Goal: Information Seeking & Learning: Learn about a topic

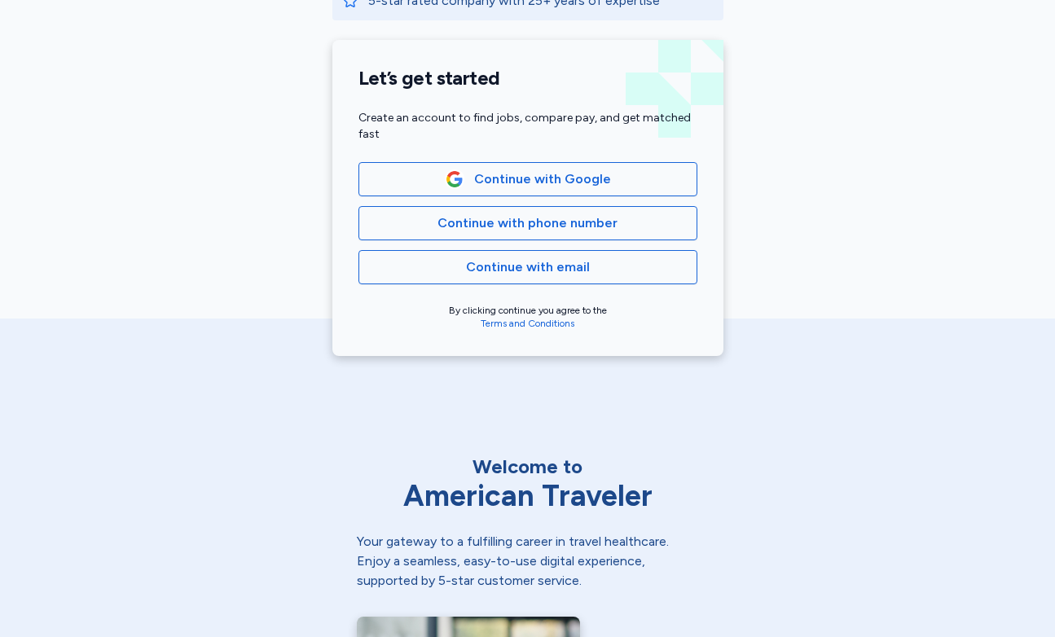
scroll to position [418, 0]
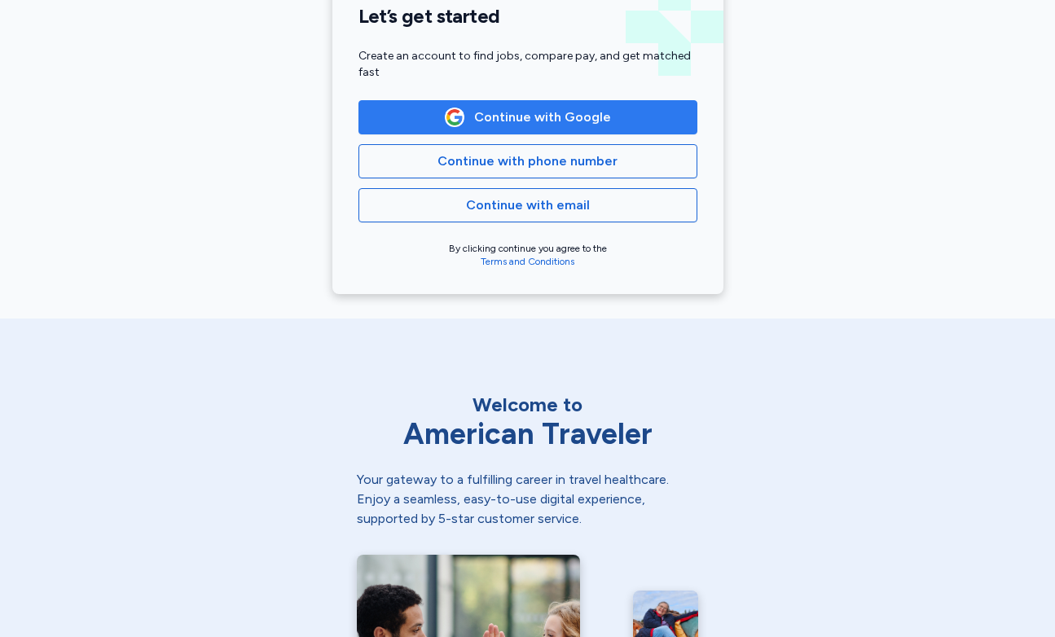
click at [598, 121] on span "Continue with Google" at bounding box center [542, 118] width 137 height 20
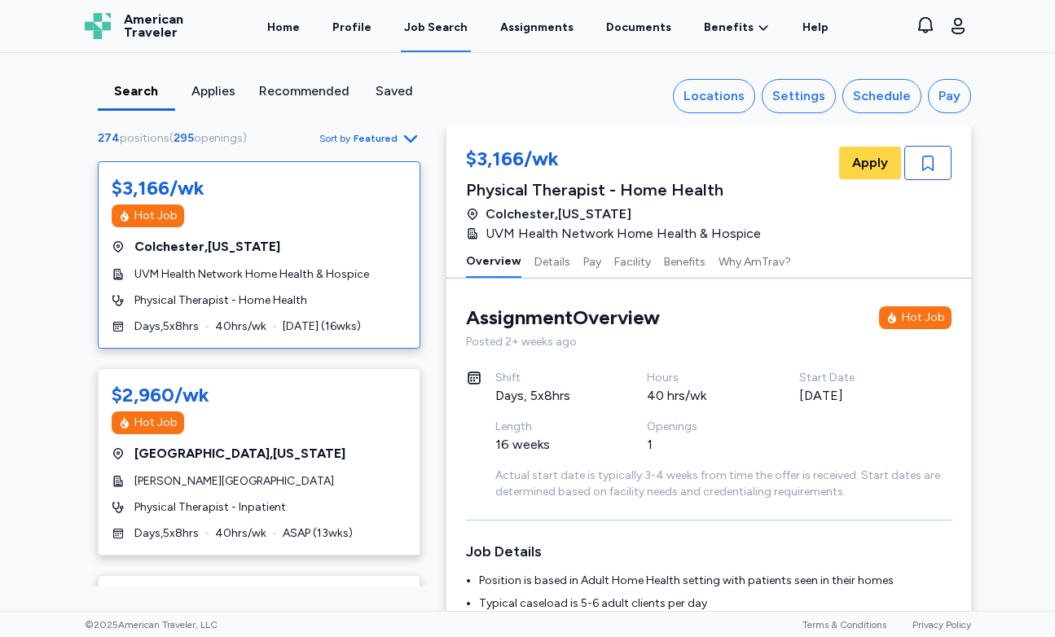
click at [363, 136] on span "Featured" at bounding box center [376, 138] width 44 height 13
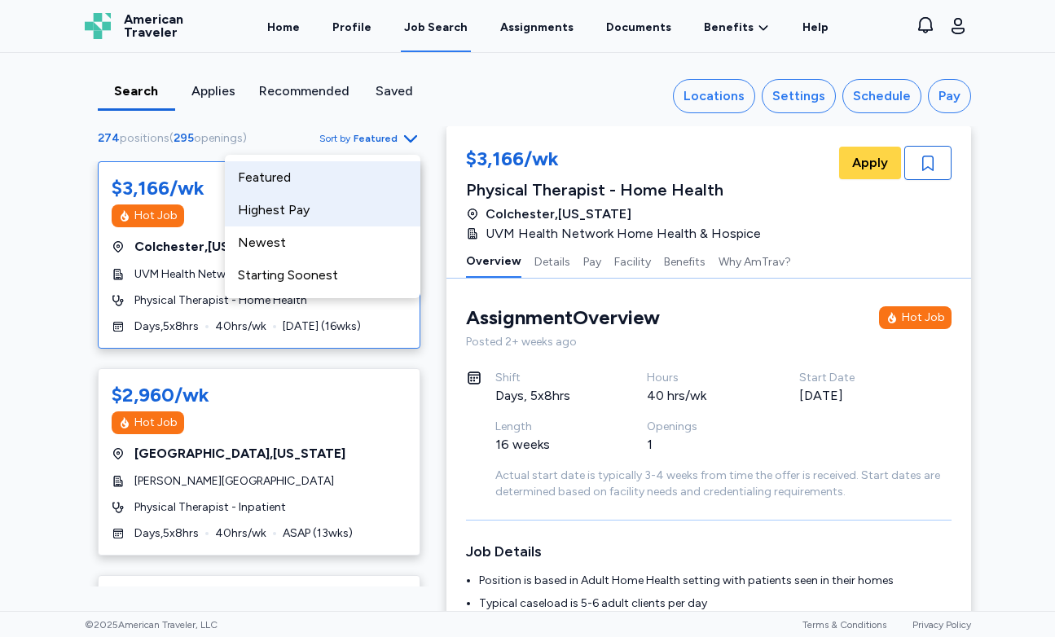
click at [366, 216] on div "Highest Pay" at bounding box center [323, 210] width 196 height 33
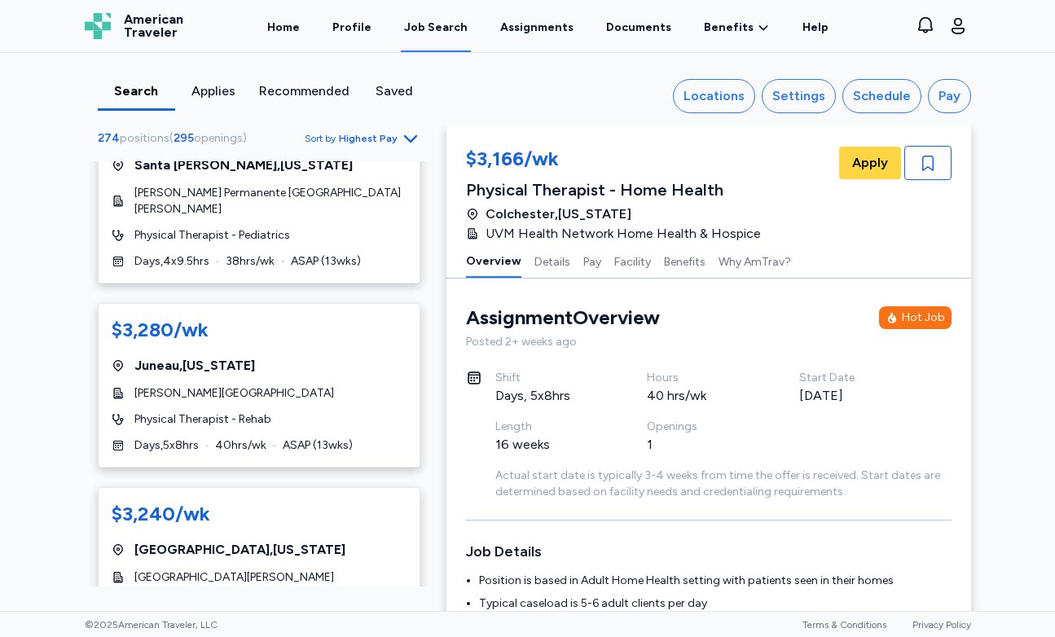
scroll to position [55, 0]
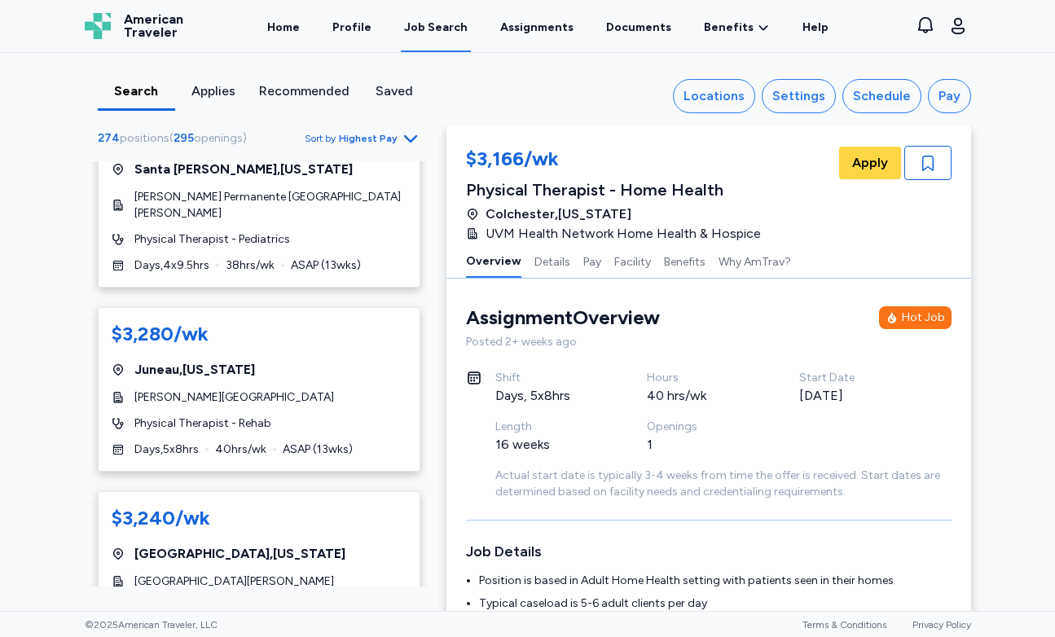
click at [381, 130] on span "Sort by Highest Pay" at bounding box center [363, 139] width 116 height 20
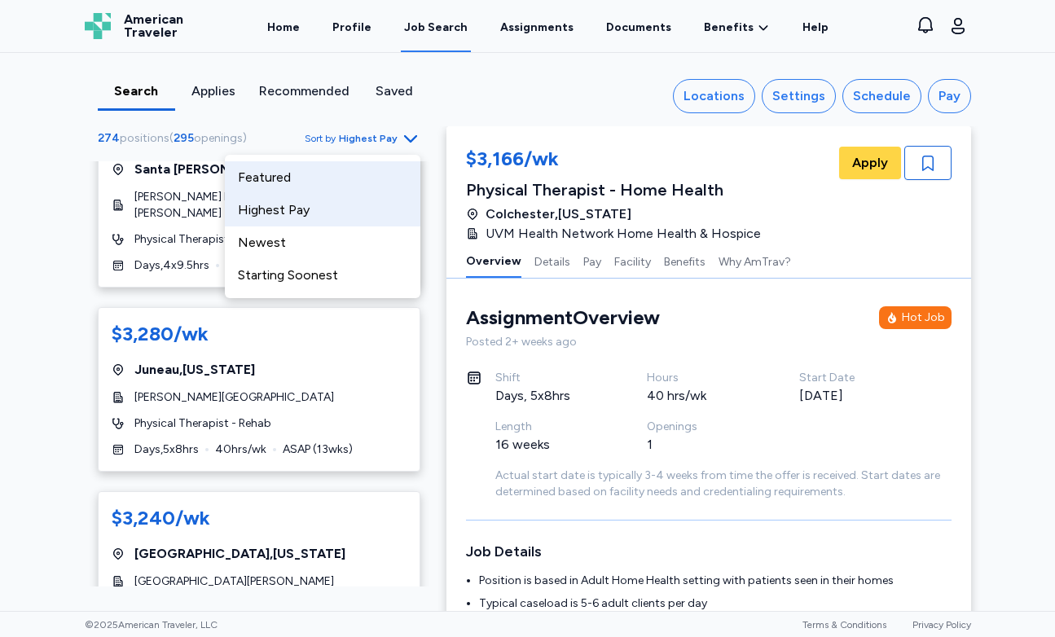
click at [351, 182] on div "Featured" at bounding box center [323, 177] width 196 height 33
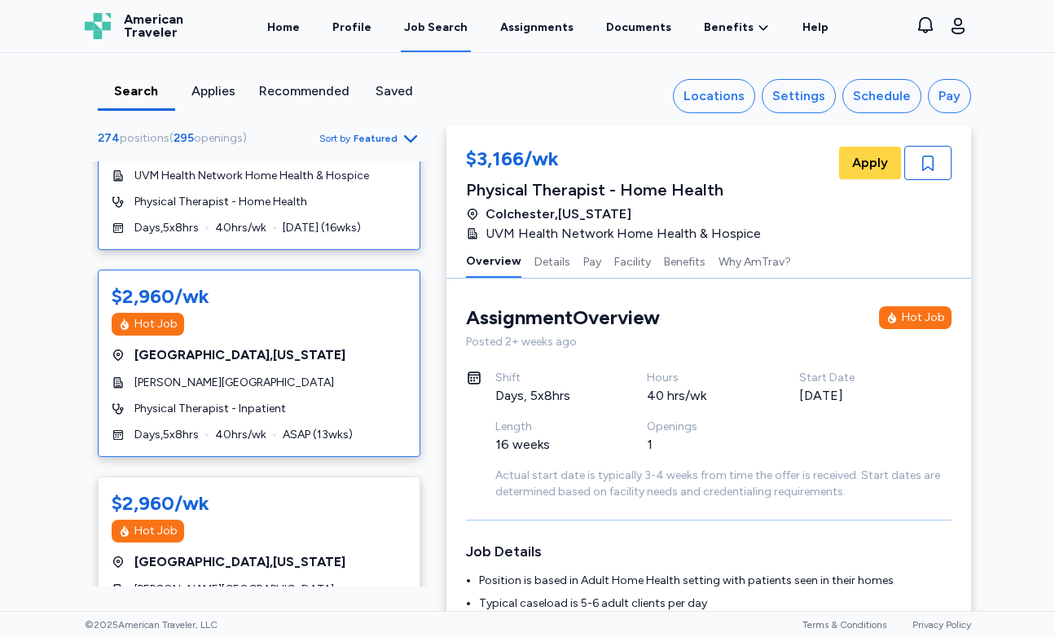
scroll to position [112, 0]
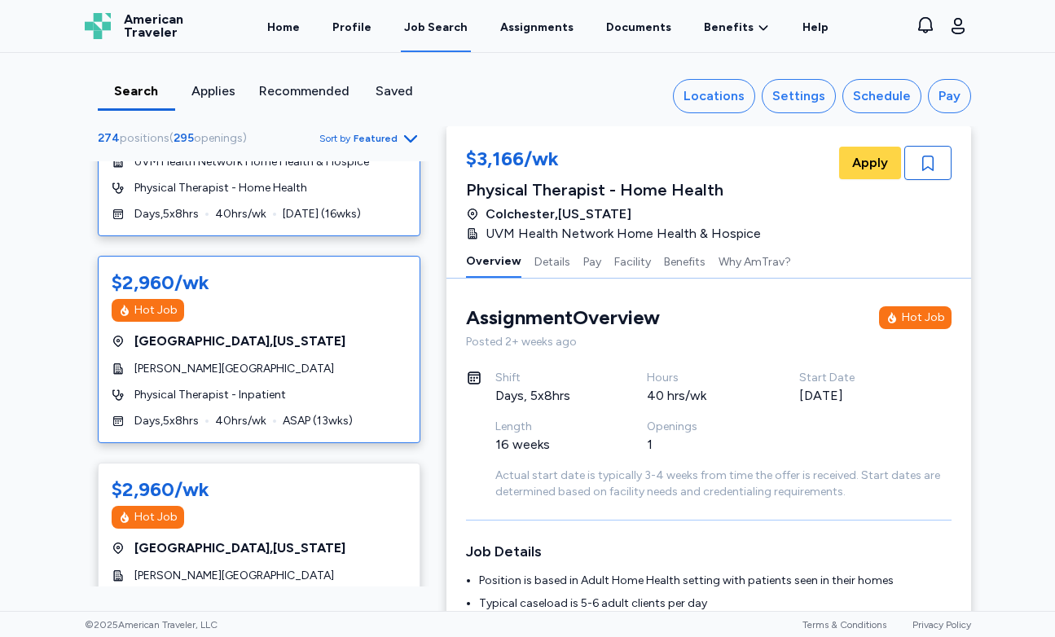
click at [313, 318] on div "Hot Job" at bounding box center [259, 310] width 295 height 23
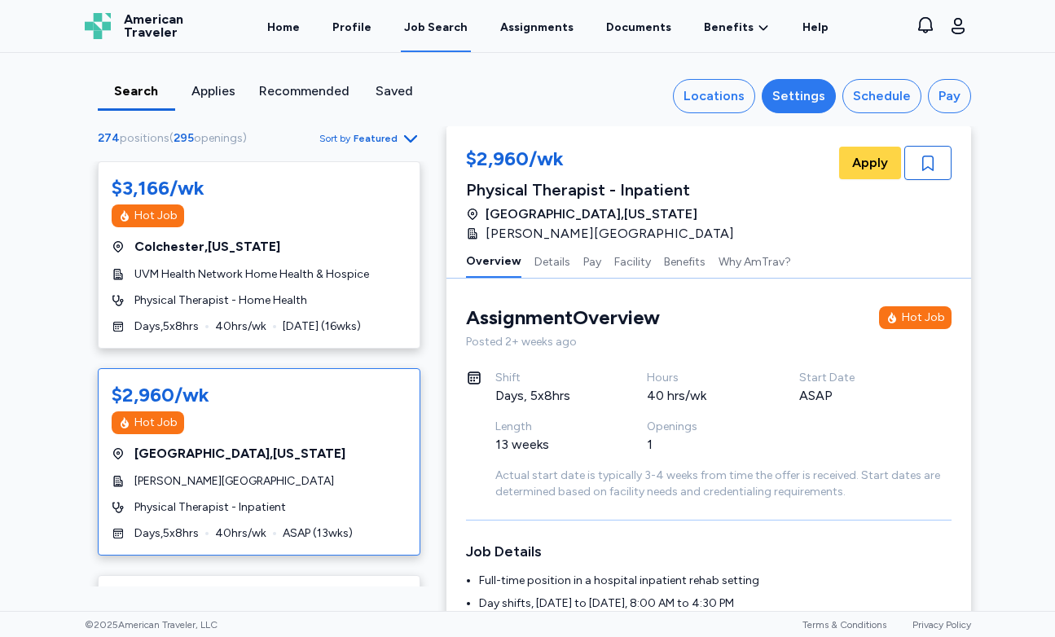
click at [798, 88] on div "Settings" at bounding box center [799, 96] width 53 height 20
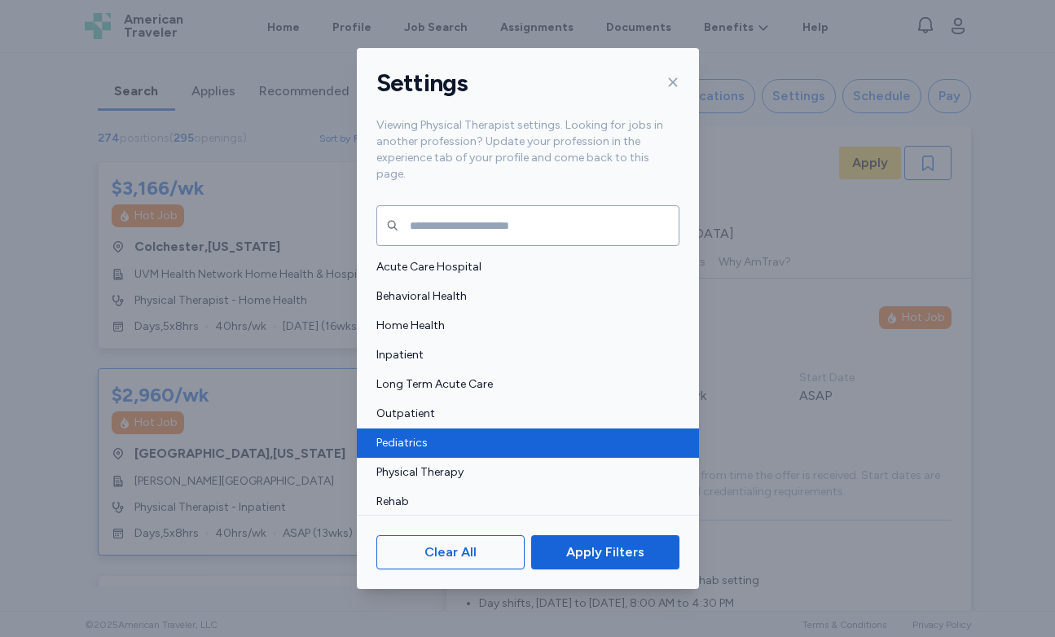
scroll to position [8, 0]
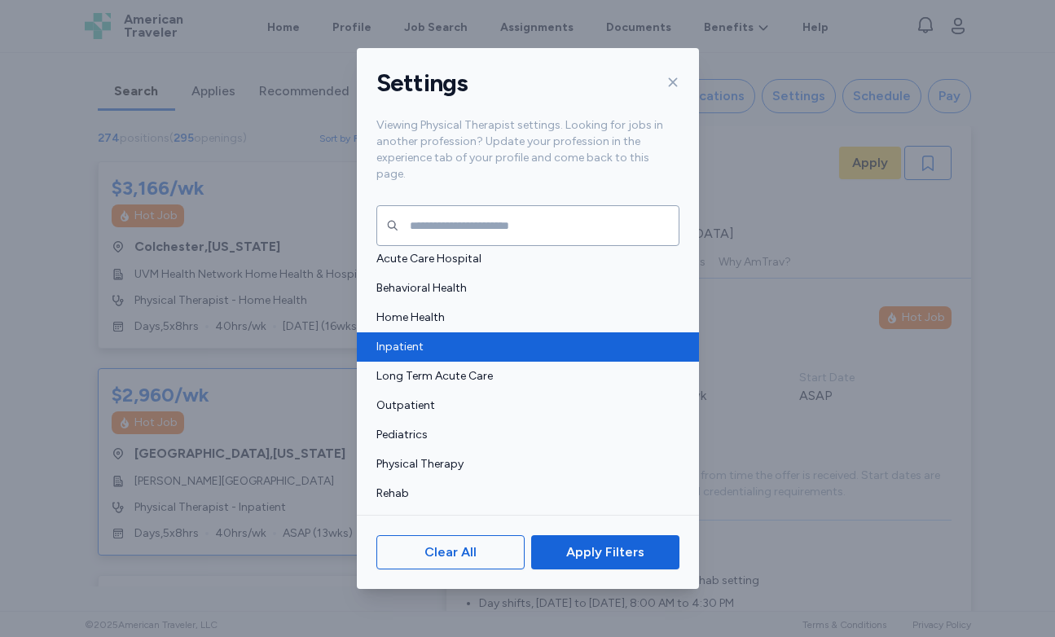
click at [437, 339] on span "Inpatient" at bounding box center [523, 347] width 293 height 16
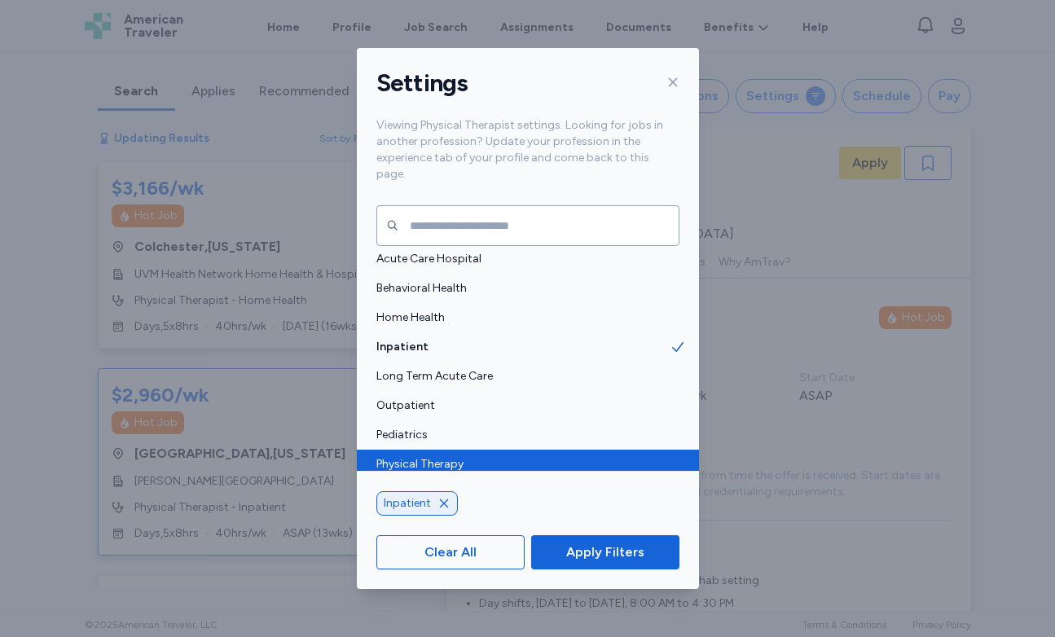
click at [447, 456] on span "Physical Therapy" at bounding box center [523, 464] width 293 height 16
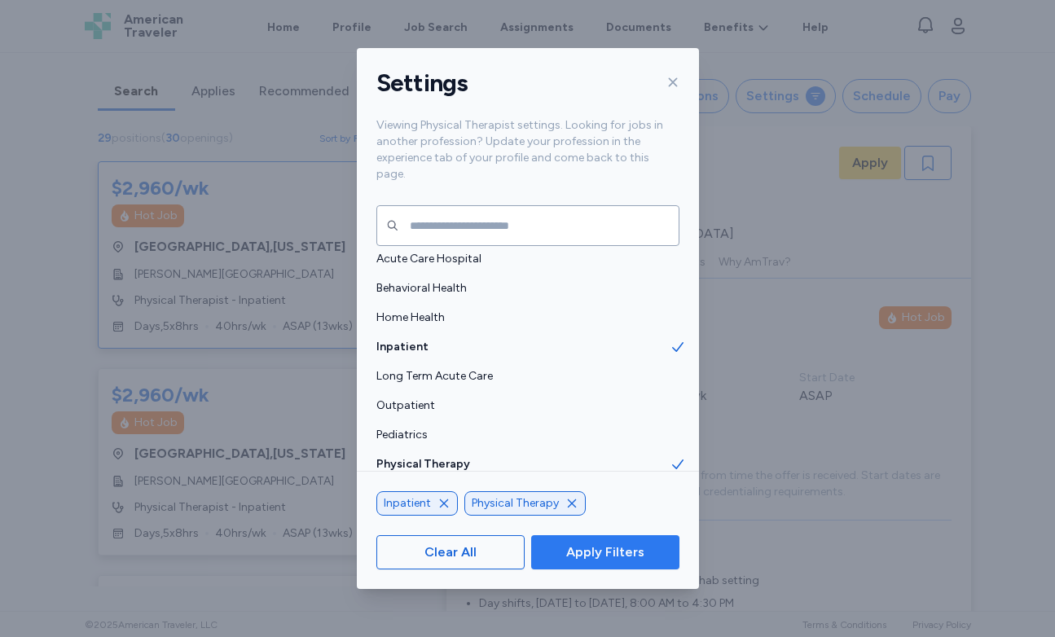
click at [588, 566] on button "Apply Filters" at bounding box center [605, 552] width 148 height 34
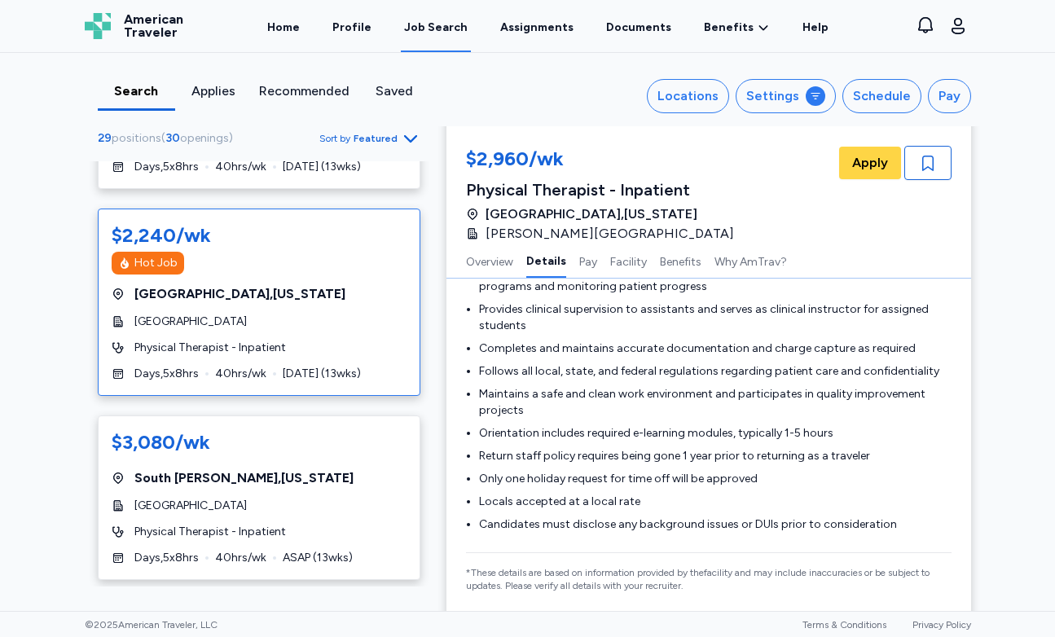
scroll to position [806, 0]
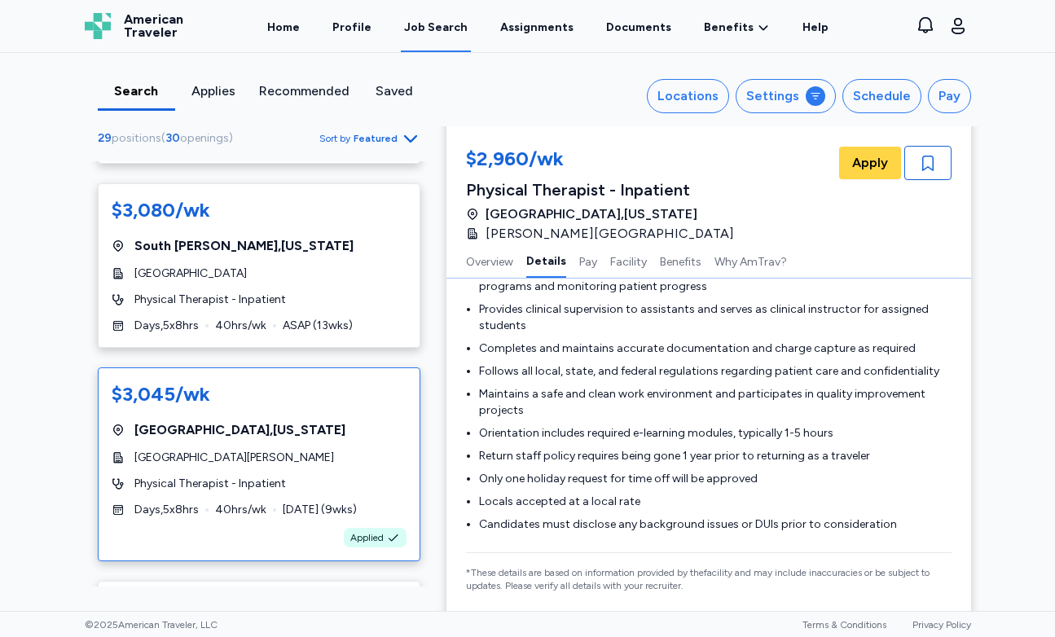
click at [359, 460] on div "$3,045/wk [GEOGRAPHIC_DATA] , [US_STATE] UCSF Health [GEOGRAPHIC_DATA][PERSON_N…" at bounding box center [259, 465] width 323 height 194
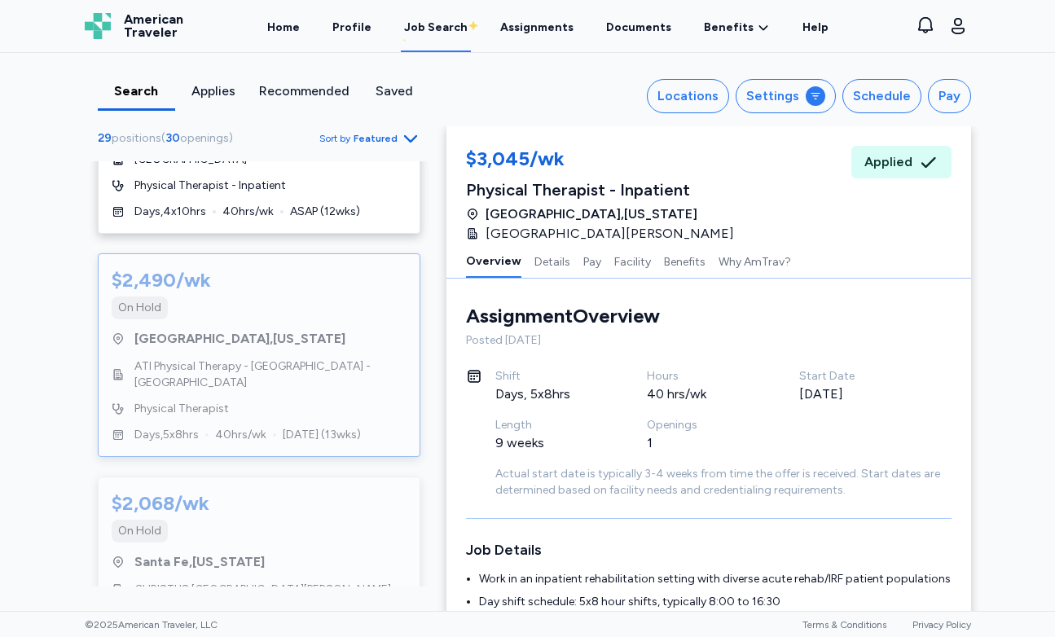
scroll to position [5086, 0]
click at [331, 330] on div "[GEOGRAPHIC_DATA] , [US_STATE]" at bounding box center [259, 340] width 295 height 20
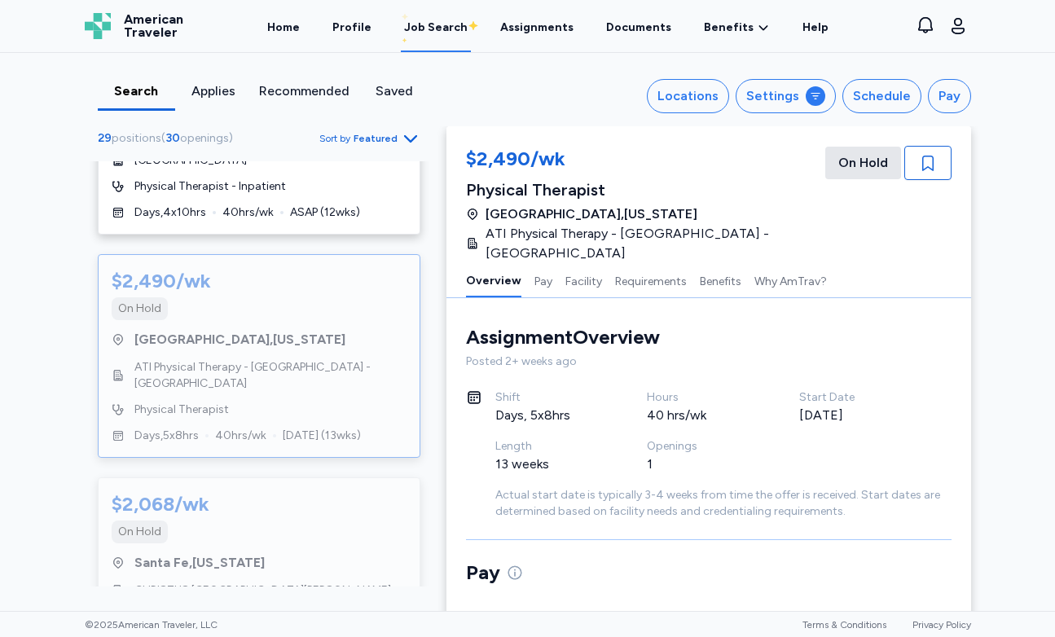
click at [390, 133] on span "Featured" at bounding box center [376, 138] width 44 height 13
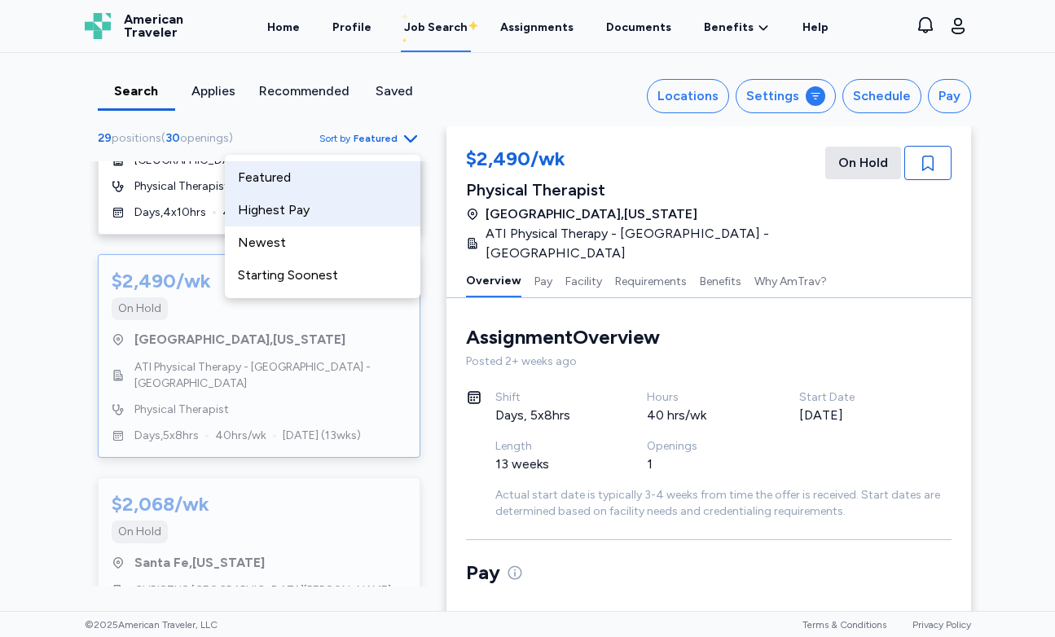
click at [323, 212] on div "Highest Pay" at bounding box center [323, 210] width 196 height 33
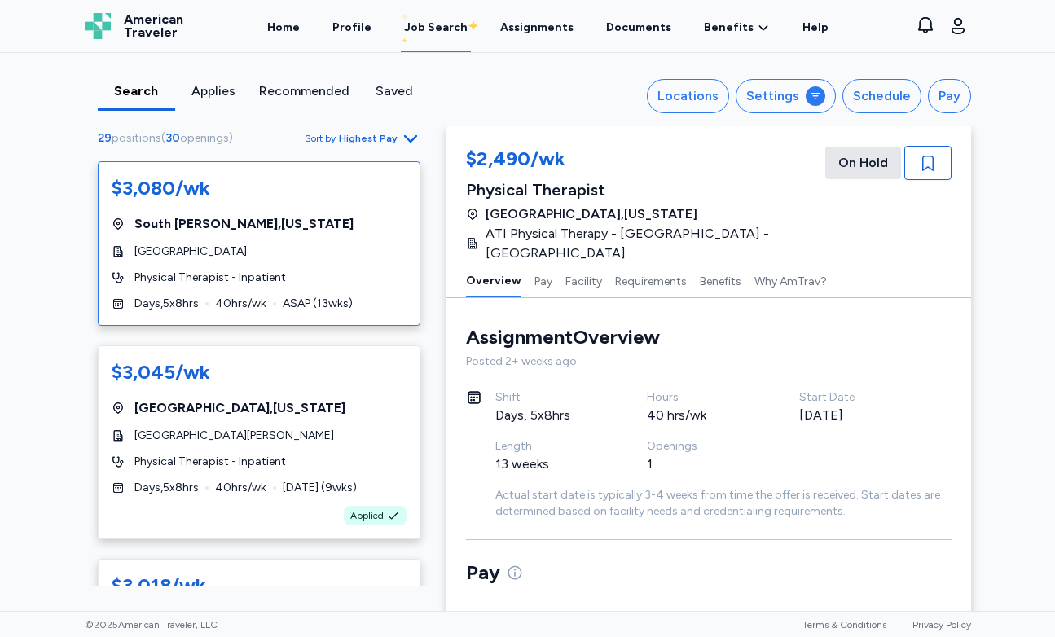
click at [360, 258] on div "$3,080/wk [GEOGRAPHIC_DATA][PERSON_NAME] , [US_STATE] [GEOGRAPHIC_DATA] Physica…" at bounding box center [259, 243] width 323 height 165
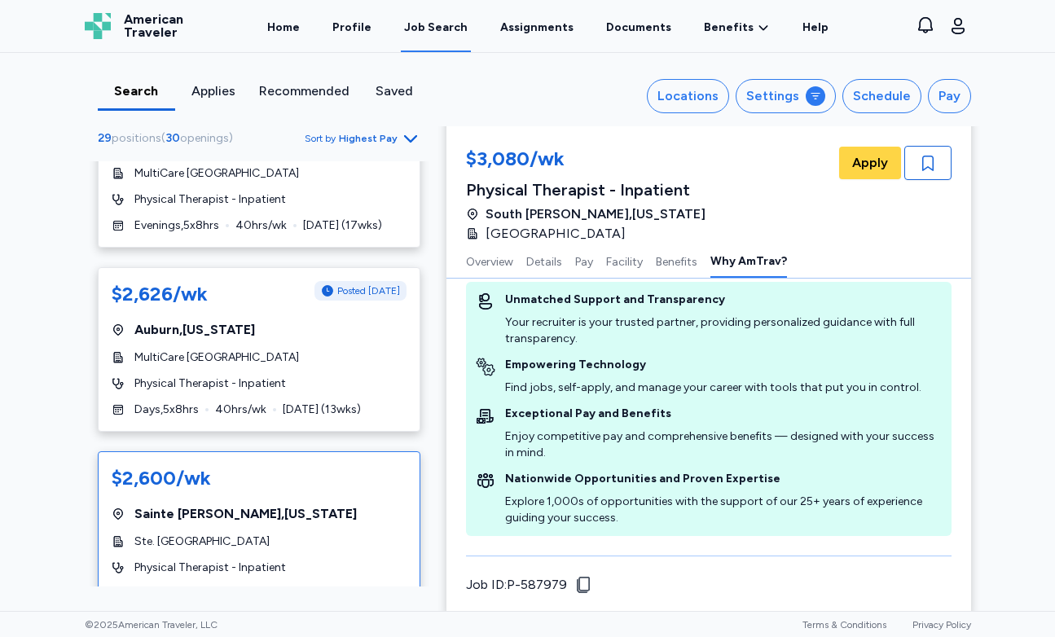
scroll to position [2179, 0]
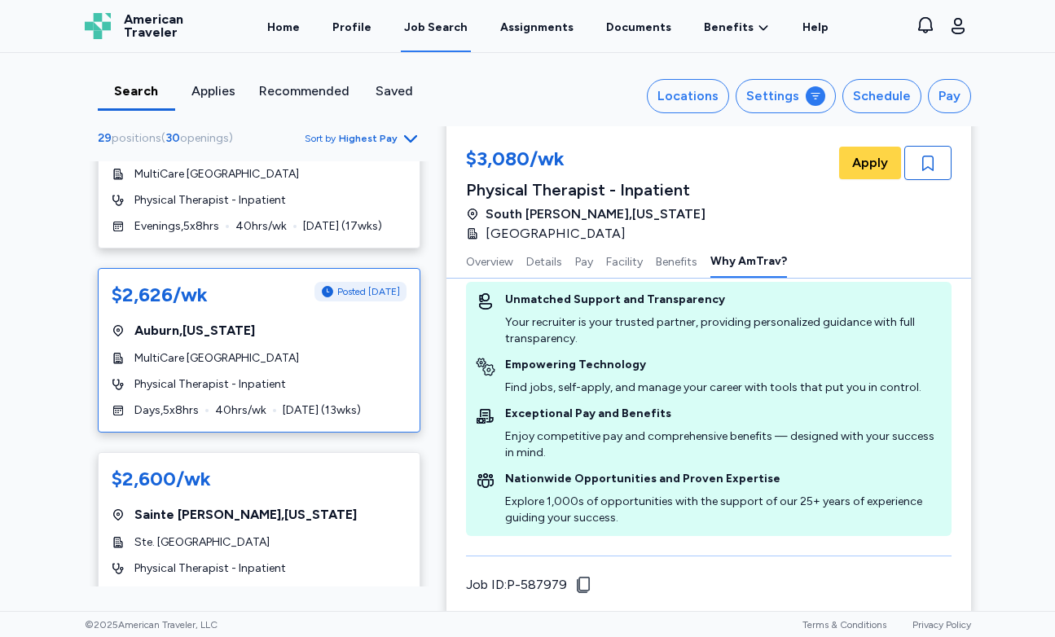
click at [355, 365] on div "$2,626/wk Posted [DATE] [GEOGRAPHIC_DATA] , [US_STATE] MultiCare [GEOGRAPHIC_DA…" at bounding box center [259, 350] width 323 height 165
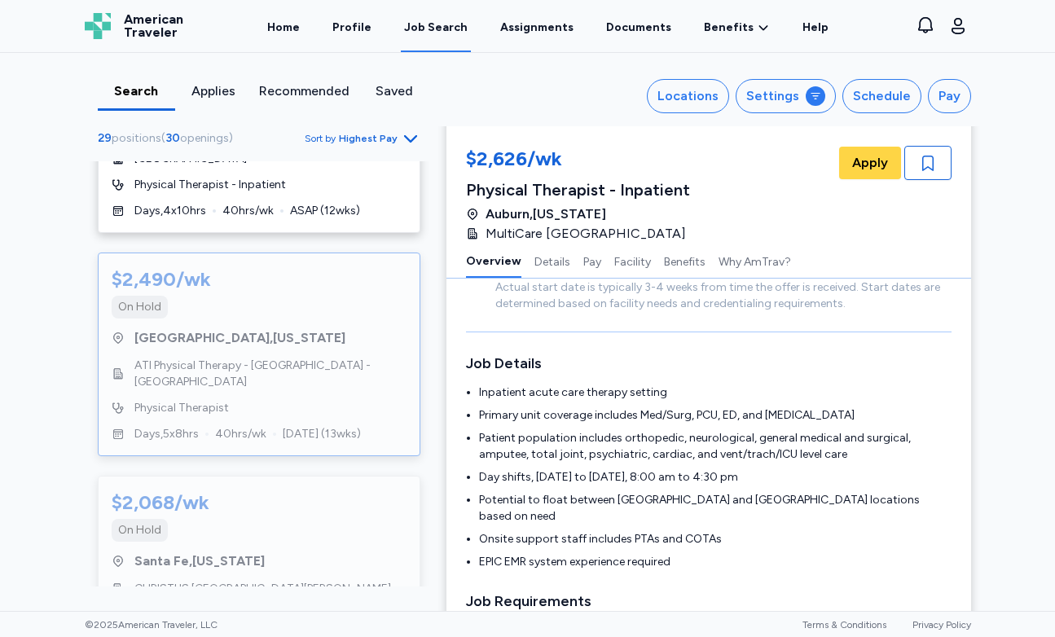
scroll to position [5086, 0]
click at [375, 553] on div "[GEOGRAPHIC_DATA] , [US_STATE]" at bounding box center [259, 563] width 295 height 20
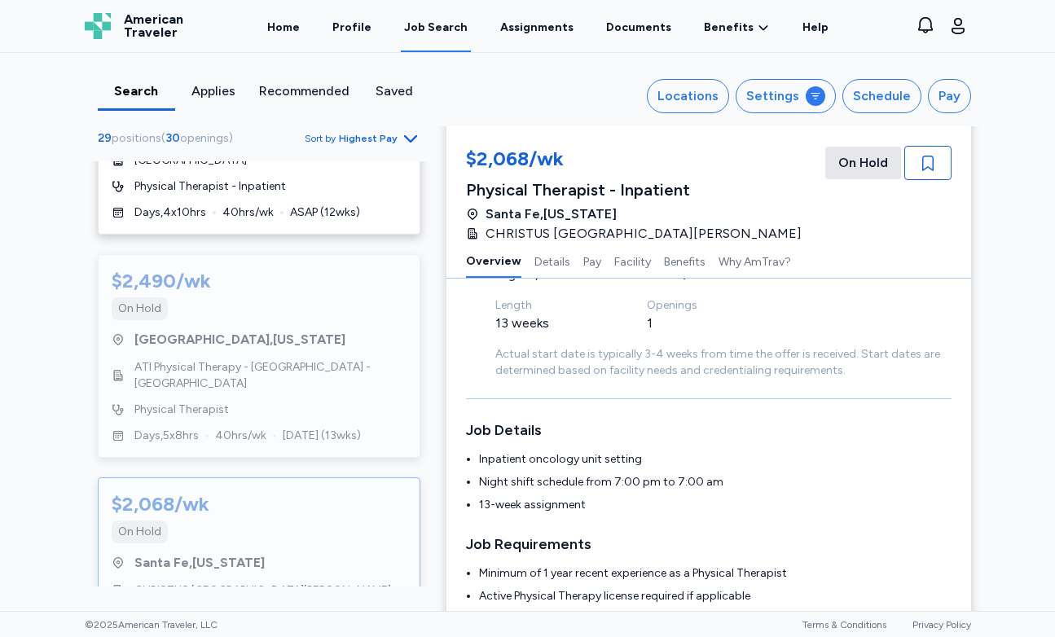
scroll to position [143, 0]
